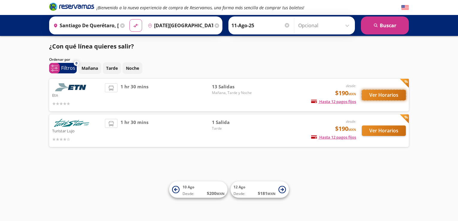
click at [386, 94] on button "Ver Horarios" at bounding box center [384, 95] width 44 height 11
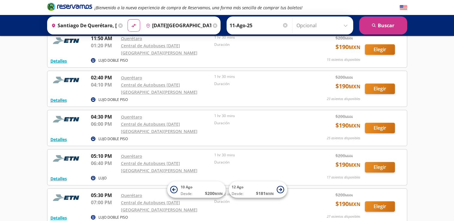
scroll to position [132, 0]
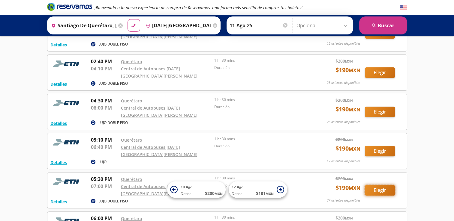
click at [383, 185] on button "Elegir" at bounding box center [380, 190] width 30 height 11
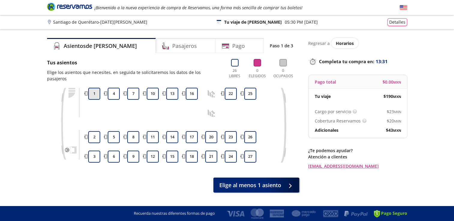
click at [95, 90] on button "1" at bounding box center [94, 94] width 12 height 12
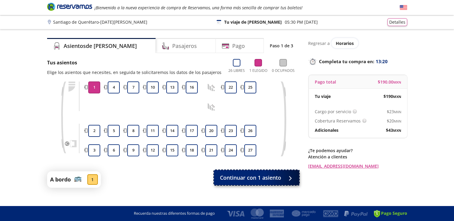
click at [242, 178] on span "Continuar con 1 asiento" at bounding box center [250, 178] width 61 height 8
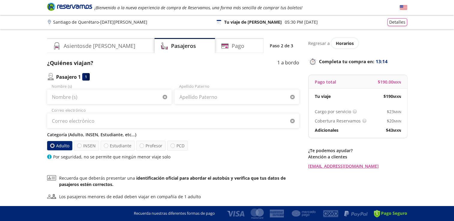
click at [242, 178] on b "identificación oficial para abordar el autobús y verifica que tus datos de pasa…" at bounding box center [172, 182] width 227 height 12
click at [80, 145] on div at bounding box center [79, 146] width 5 height 5
click at [80, 145] on input "INSEN" at bounding box center [79, 146] width 4 height 4
radio input "true"
radio input "false"
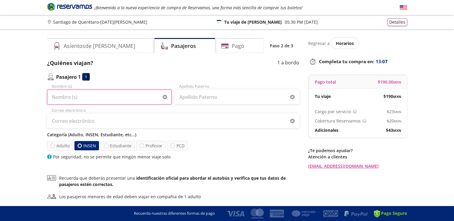
click at [89, 98] on input "Nombre (s)" at bounding box center [109, 97] width 125 height 15
